Goal: Find specific page/section: Find specific page/section

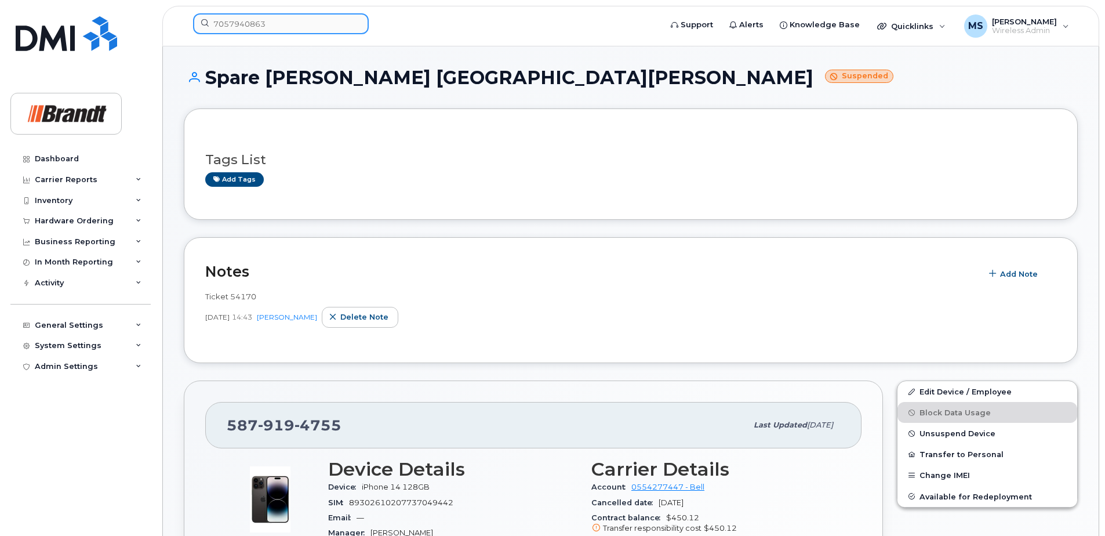
click at [287, 21] on input "7057940863" at bounding box center [281, 23] width 176 height 21
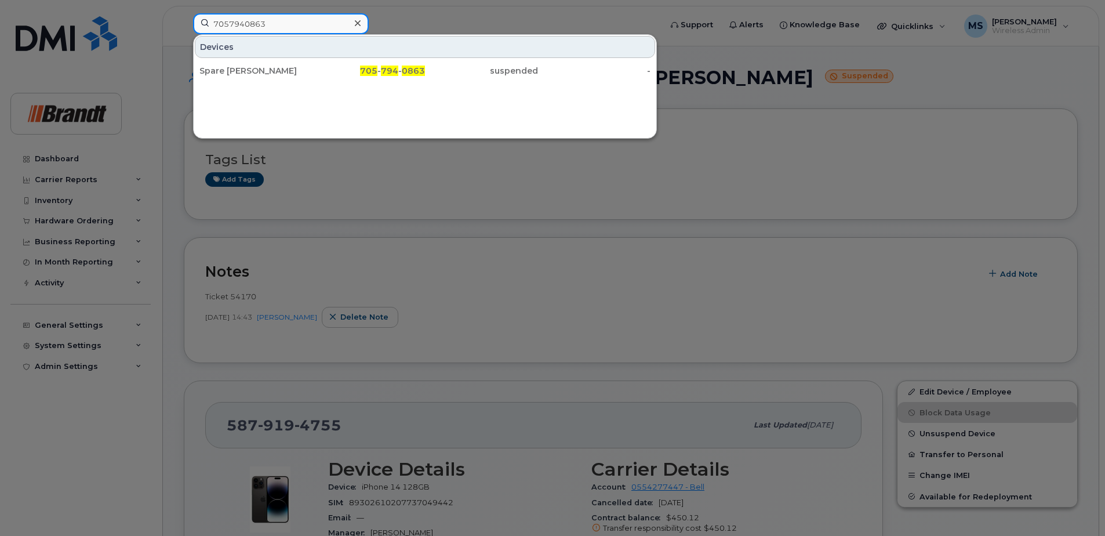
drag, startPoint x: 0, startPoint y: 0, endPoint x: 222, endPoint y: 21, distance: 223.0
click at [184, 20] on div "7057940863 Devices Spare Fieldman Barrie 705 - 794 - 0863 suspended -" at bounding box center [423, 26] width 479 height 26
paste input "8259665314"
type input "8259665314"
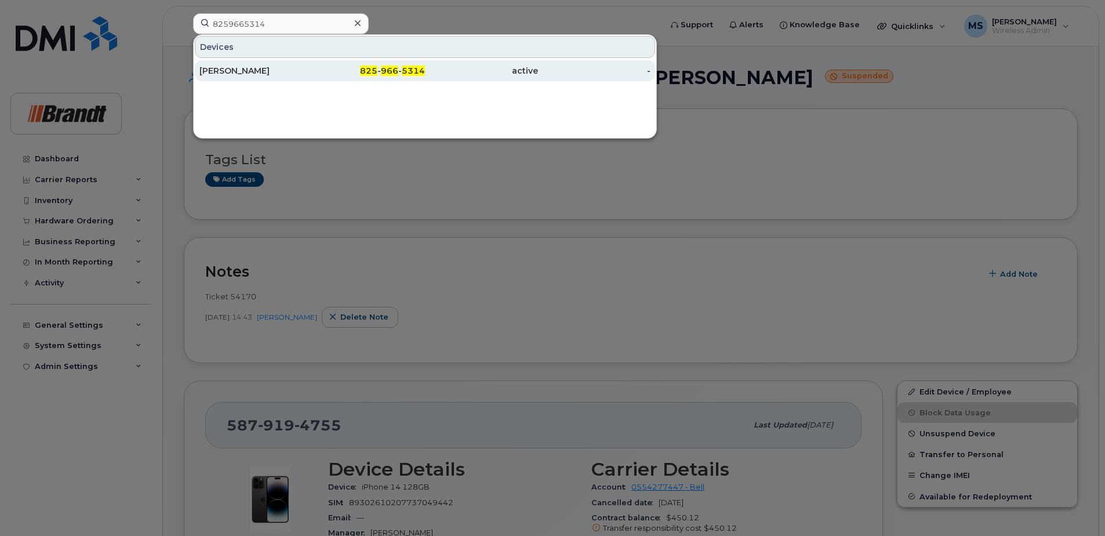
drag, startPoint x: 303, startPoint y: 65, endPoint x: 299, endPoint y: 74, distance: 9.9
click at [299, 74] on div "[PERSON_NAME]" at bounding box center [255, 71] width 113 height 12
drag, startPoint x: 299, startPoint y: 74, endPoint x: 309, endPoint y: 77, distance: 10.1
click at [299, 74] on div "[PERSON_NAME]" at bounding box center [255, 71] width 113 height 12
